Goal: Find specific page/section: Find specific page/section

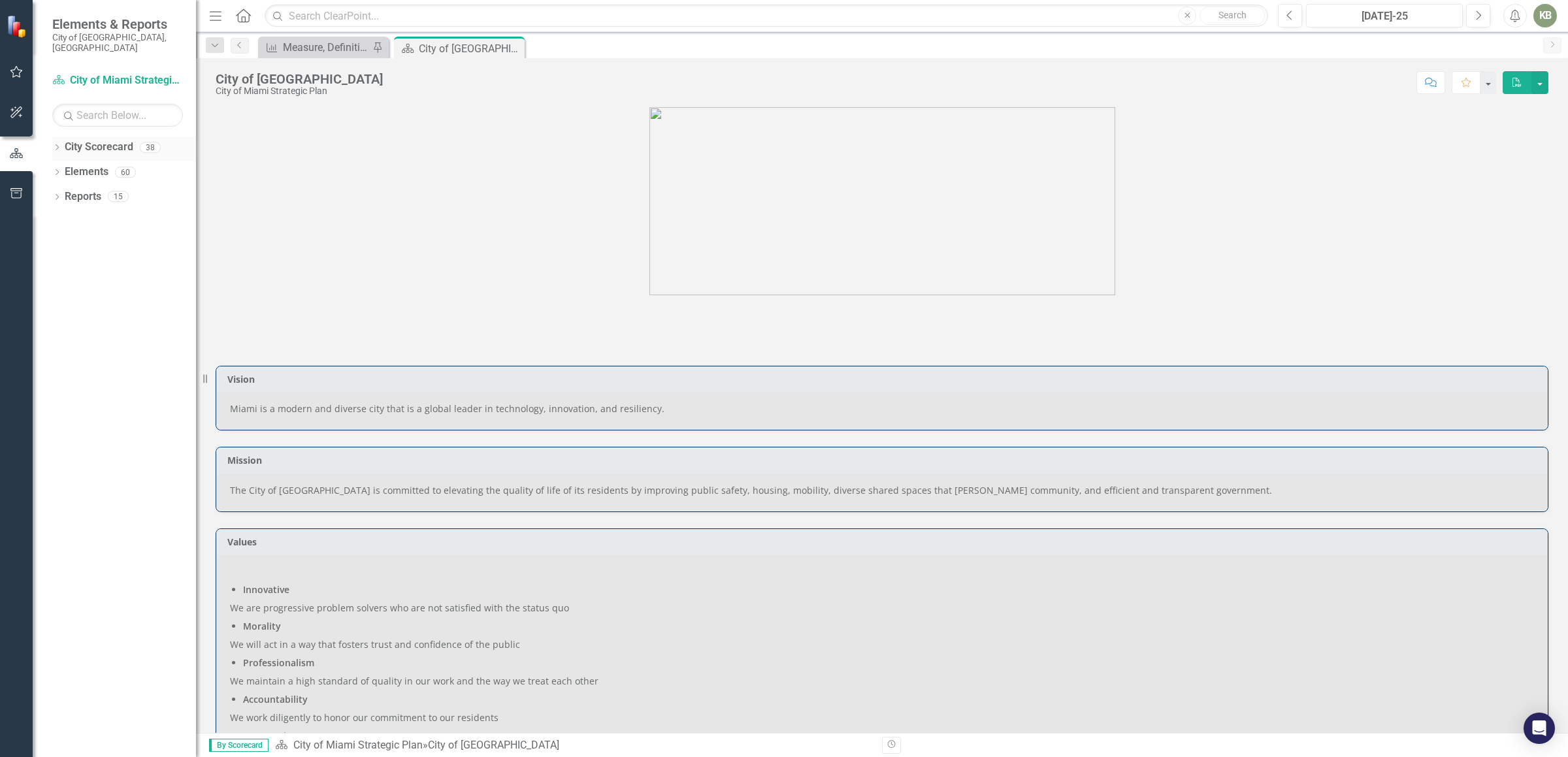
click at [111, 140] on link "City Scorecard" at bounding box center [99, 147] width 68 height 15
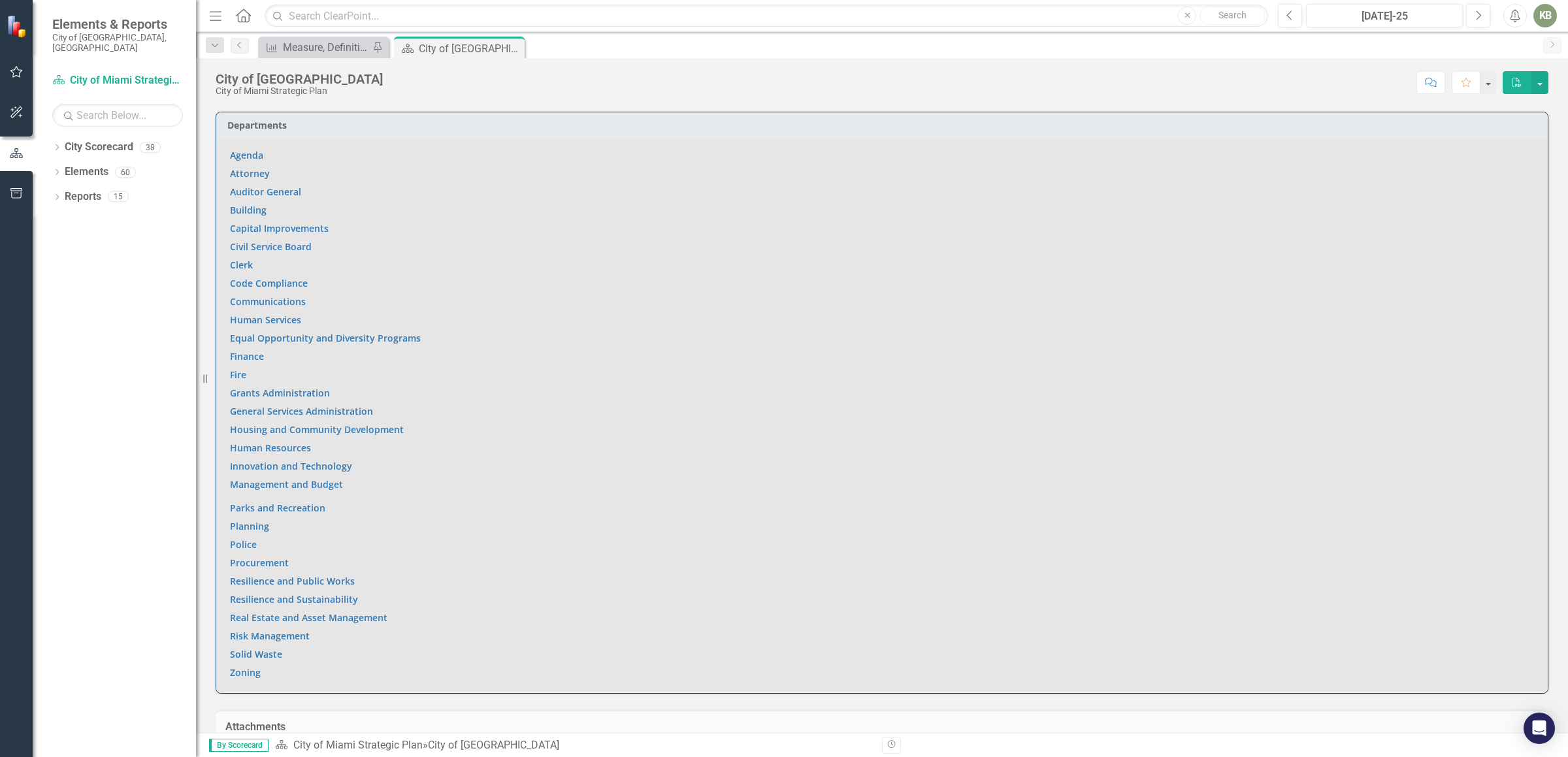
scroll to position [850, 0]
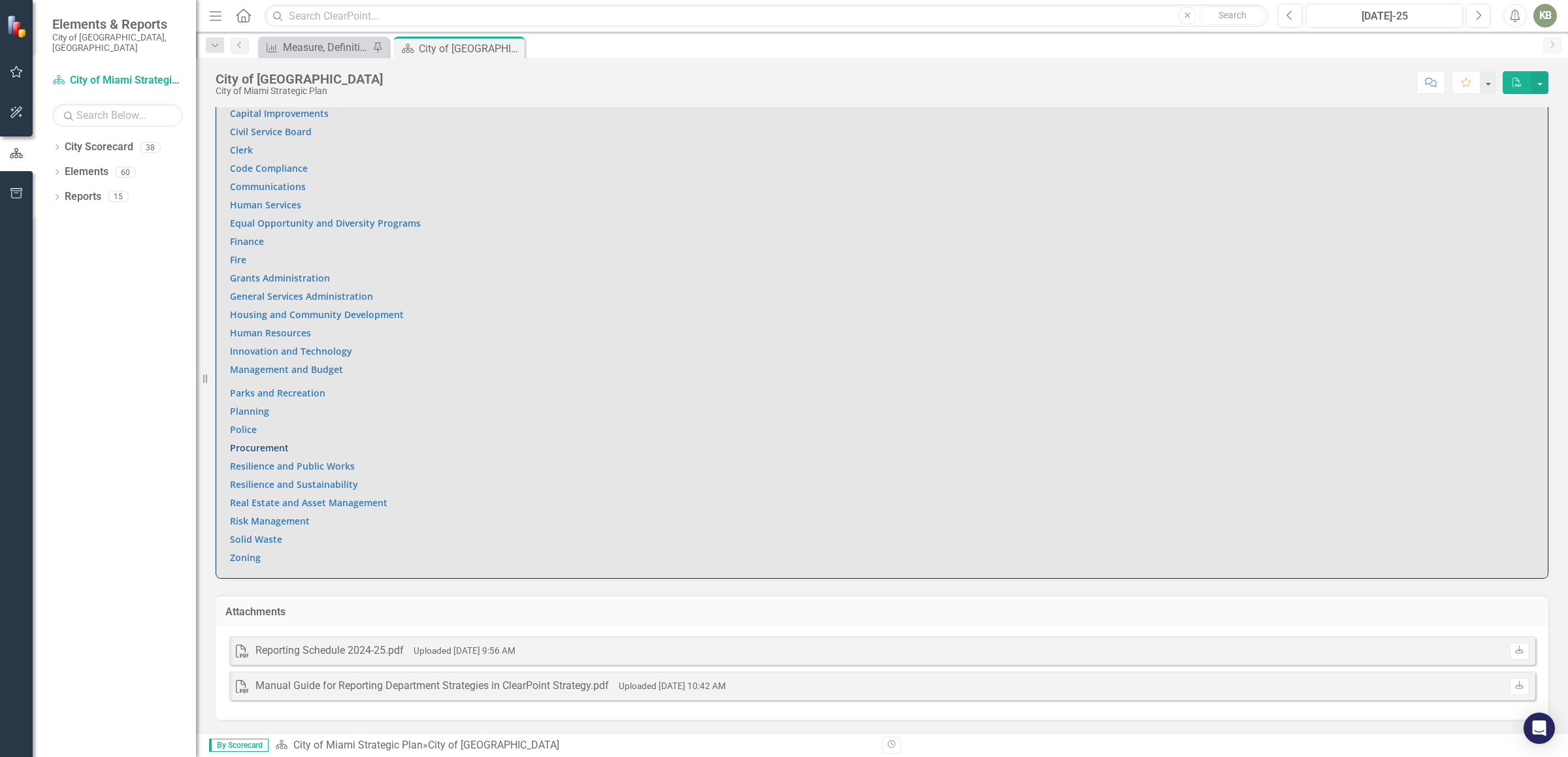
click at [237, 450] on link "Procurement" at bounding box center [259, 447] width 59 height 13
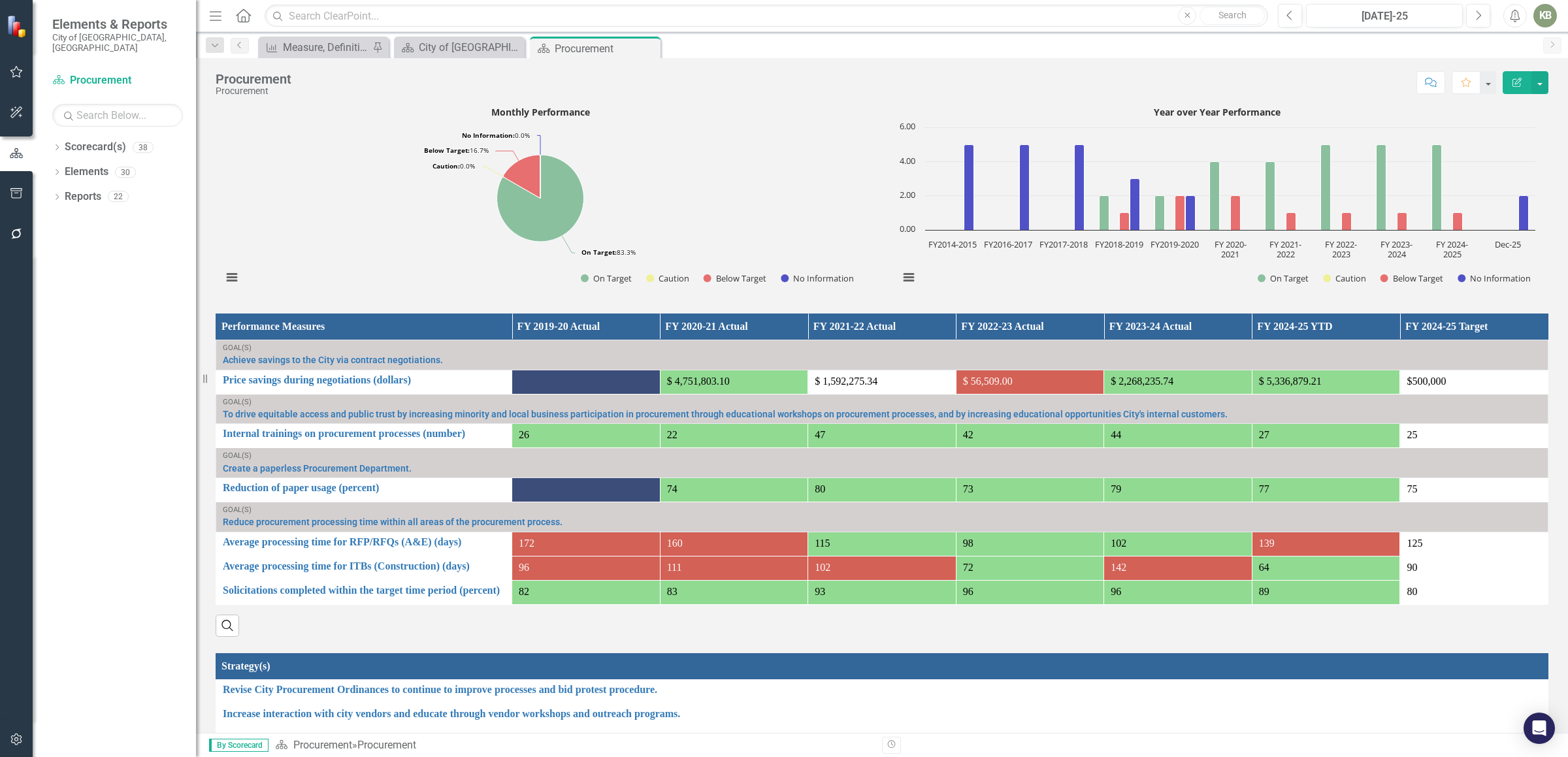
scroll to position [661, 0]
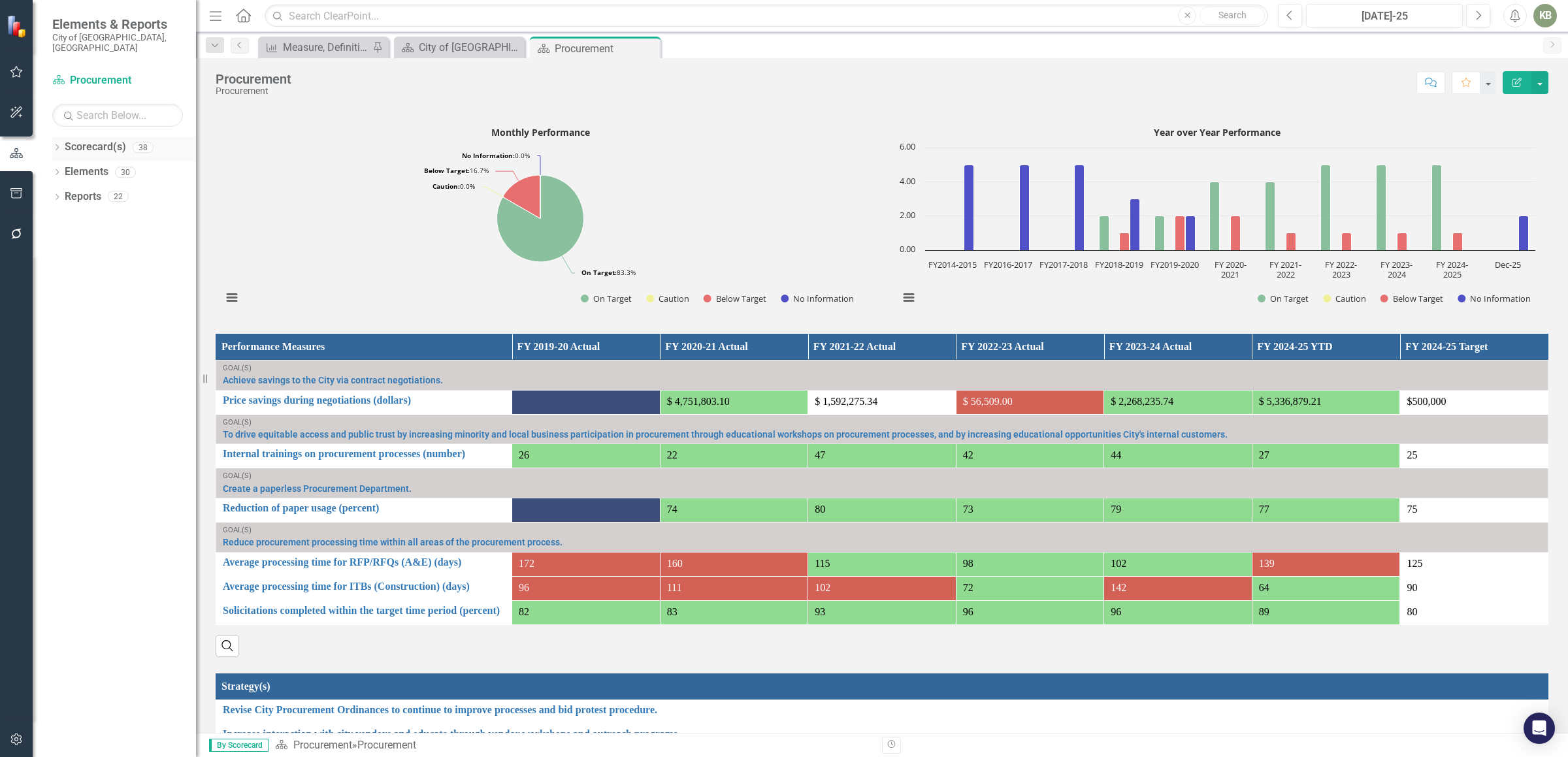
click at [58, 144] on icon at bounding box center [57, 147] width 3 height 6
click at [107, 148] on div "Scorecard(s)" at bounding box center [75, 147] width 61 height 21
click at [107, 165] on link "City of Miami Strategic Plan" at bounding box center [124, 172] width 144 height 15
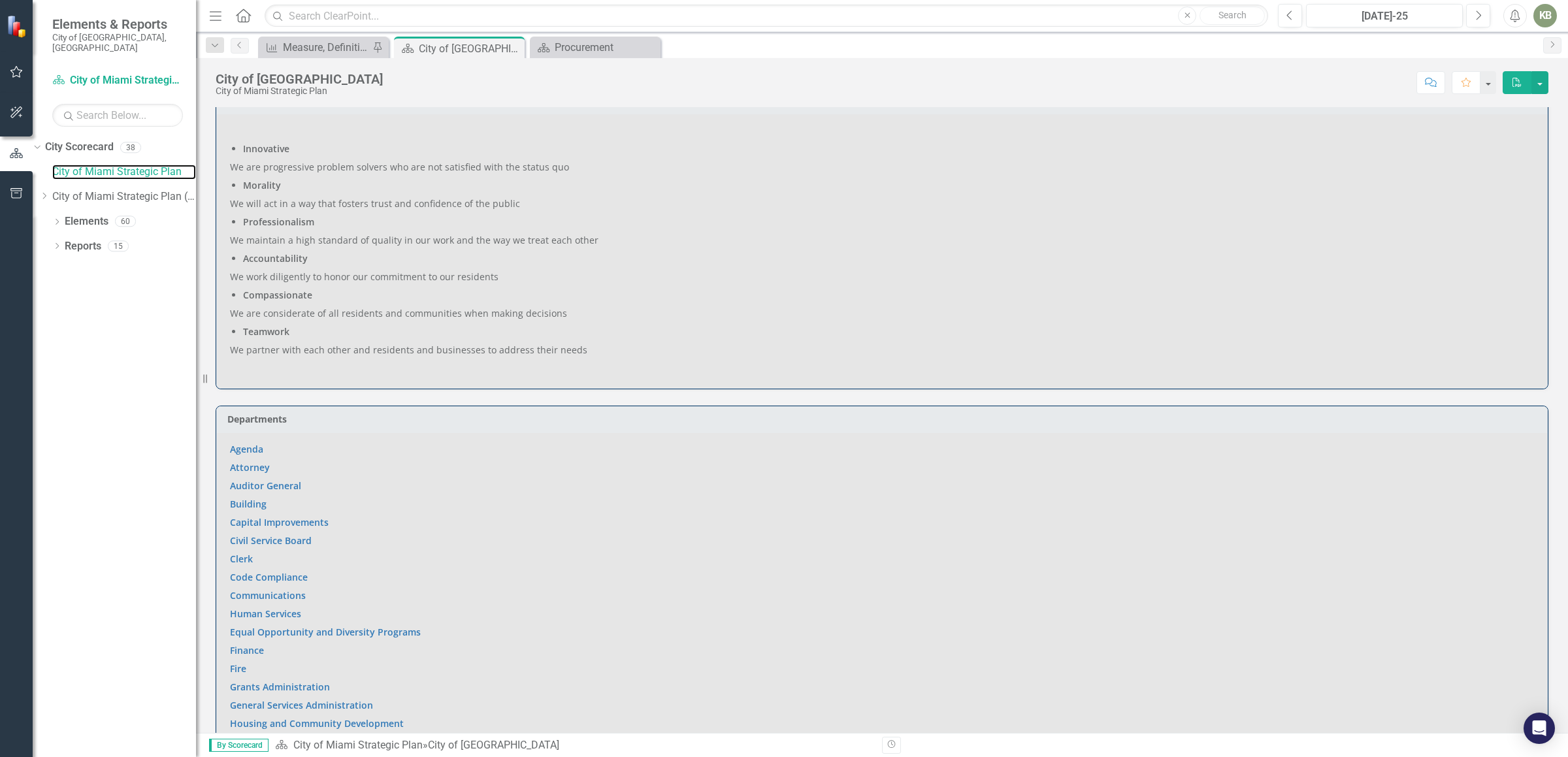
scroll to position [850, 0]
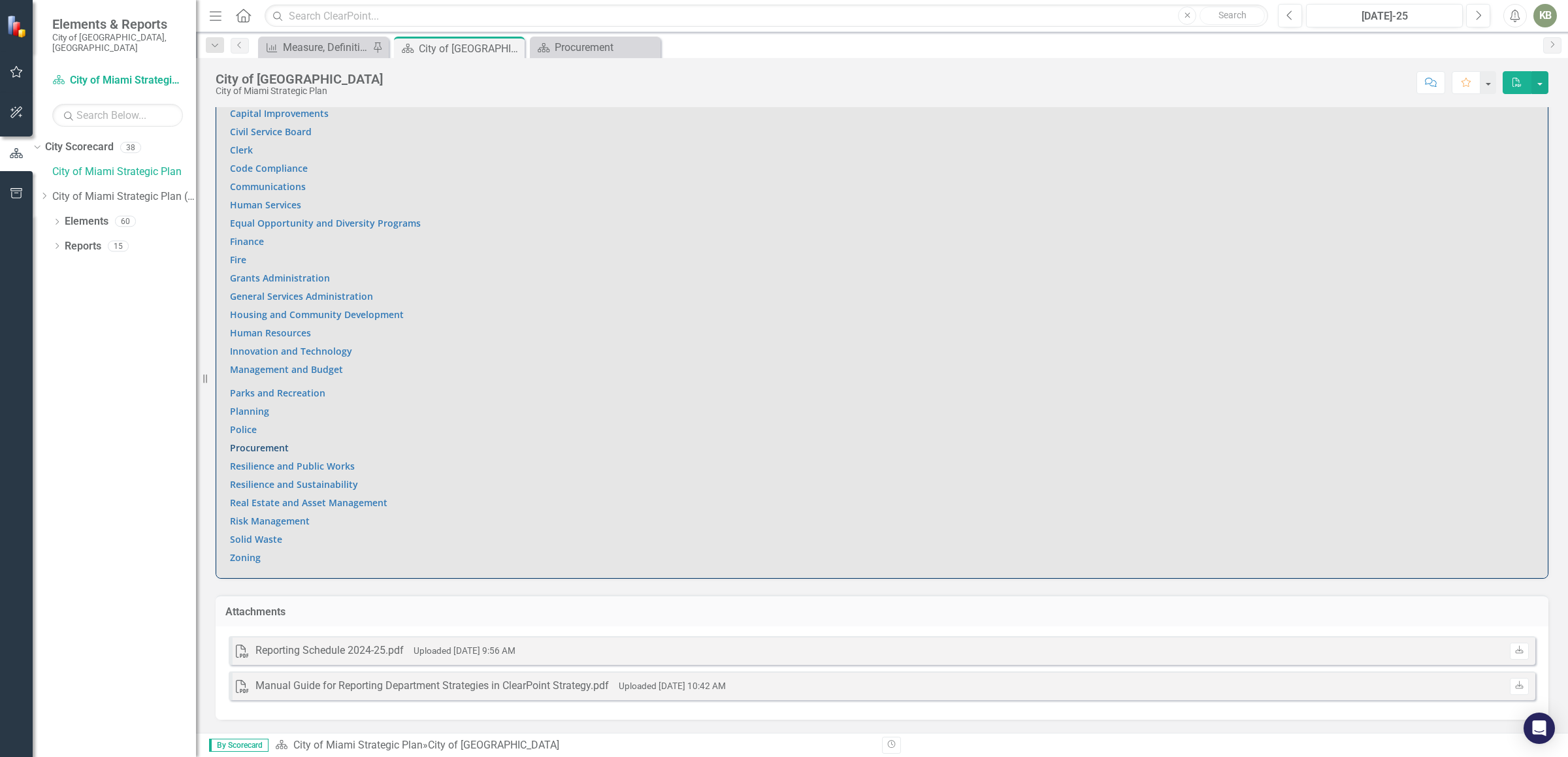
click at [275, 452] on link "Procurement" at bounding box center [259, 447] width 59 height 13
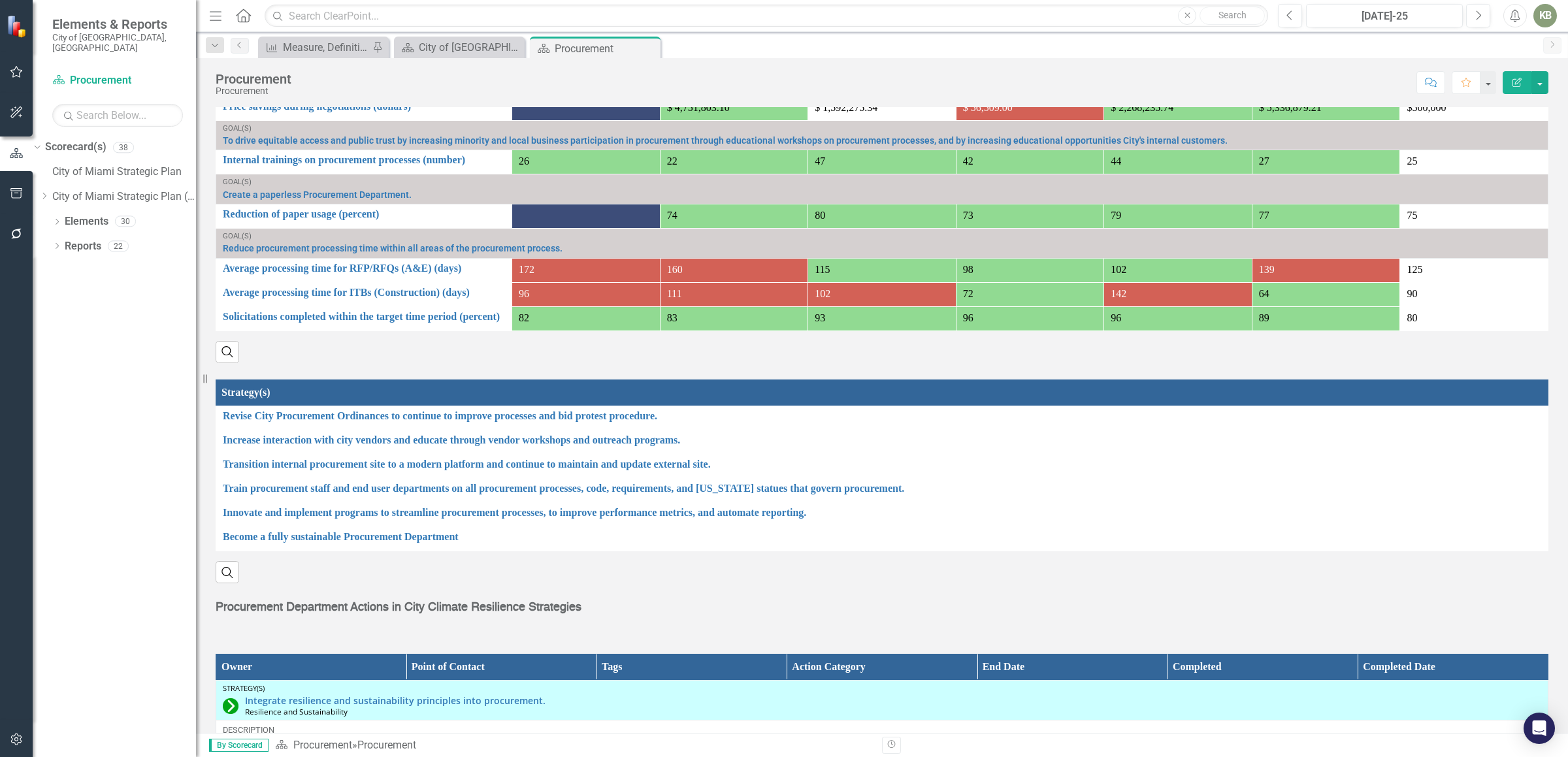
scroll to position [881, 0]
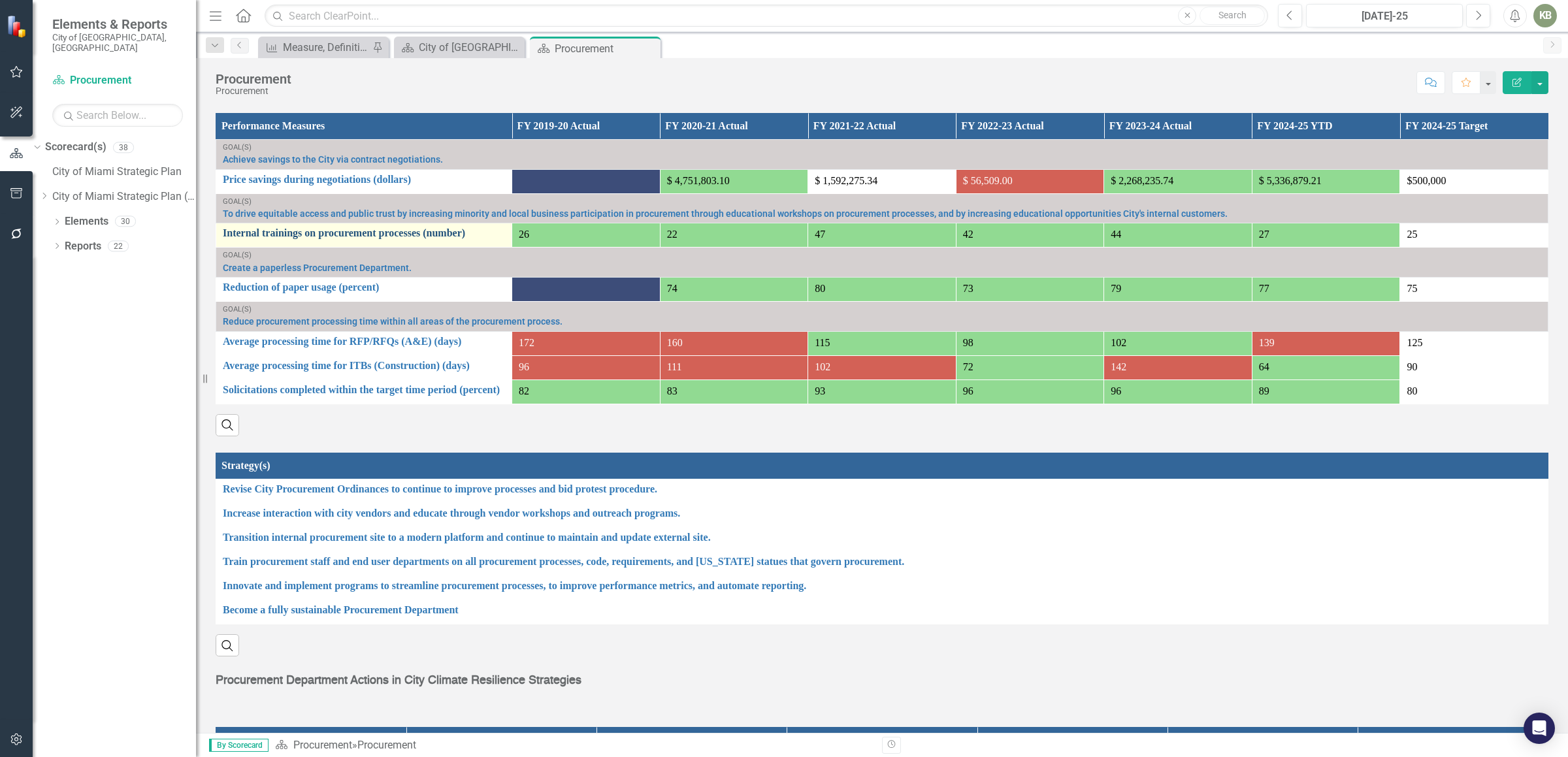
click at [392, 230] on link "Internal trainings on procurement processes (number)" at bounding box center [364, 233] width 282 height 12
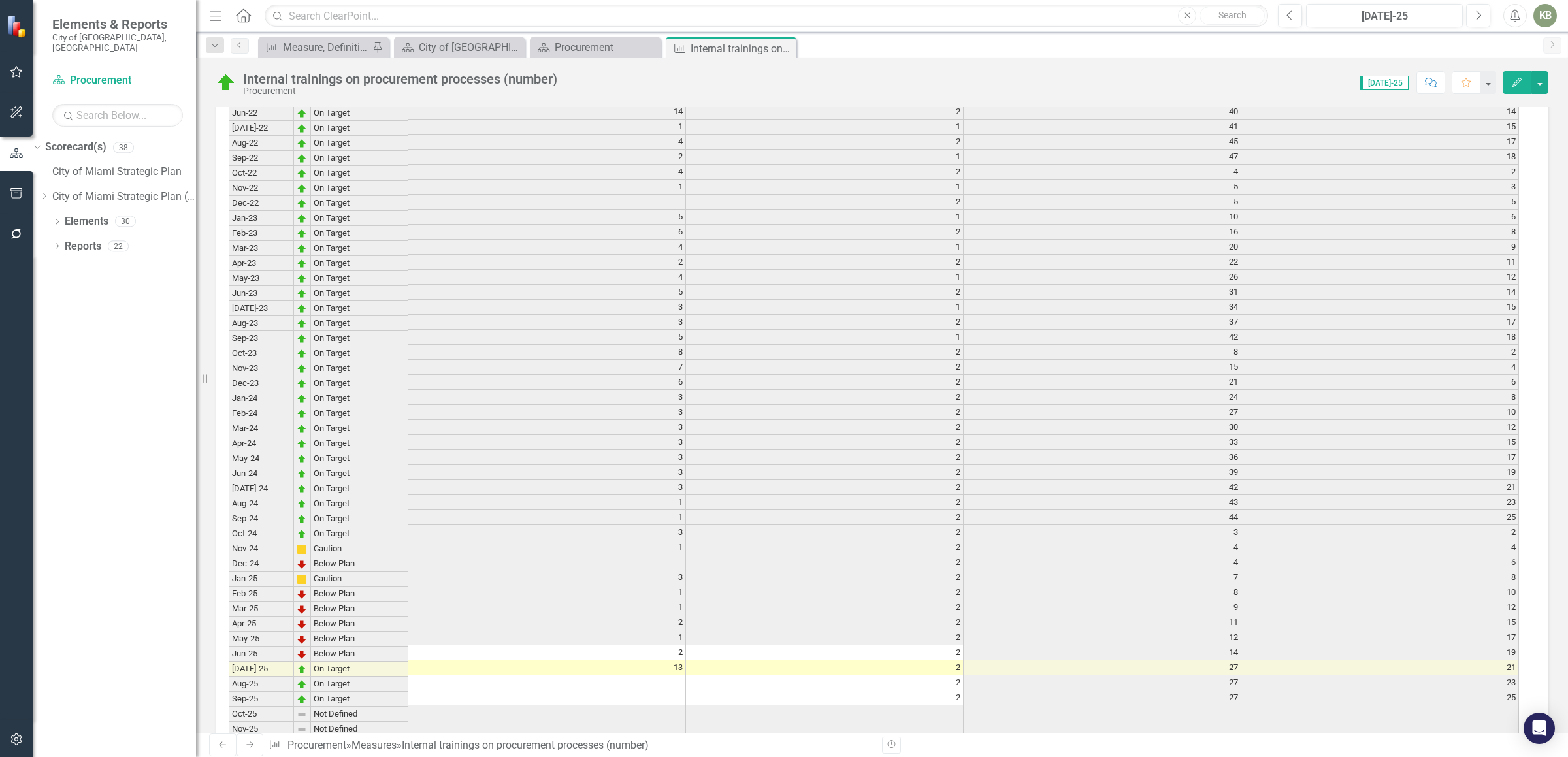
scroll to position [1545, 0]
